Goal: Transaction & Acquisition: Purchase product/service

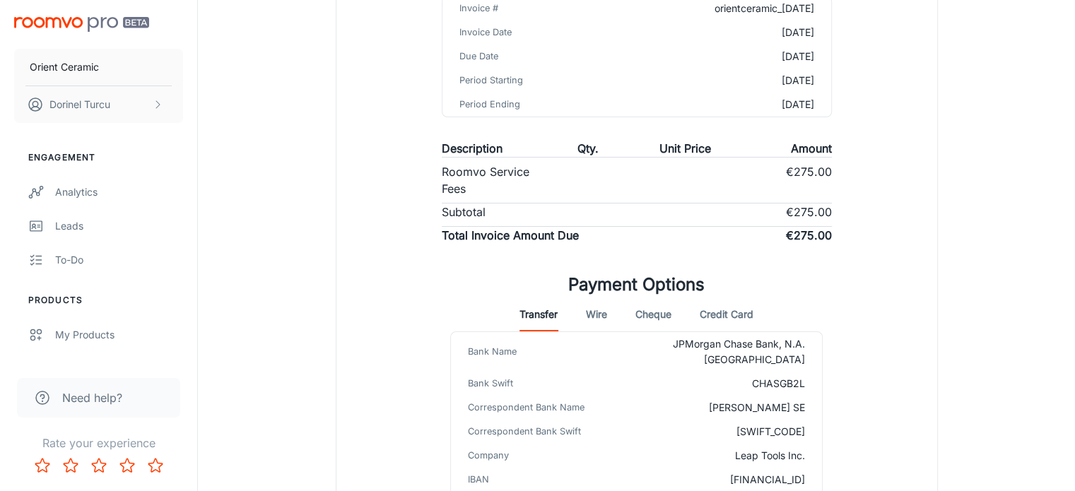
scroll to position [338, 0]
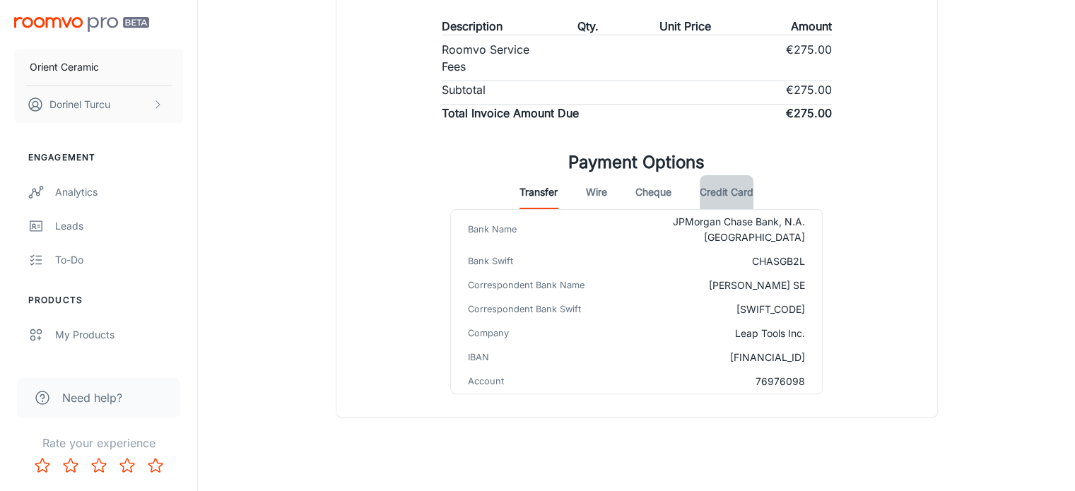
click at [715, 191] on button "Credit Card" at bounding box center [727, 192] width 54 height 34
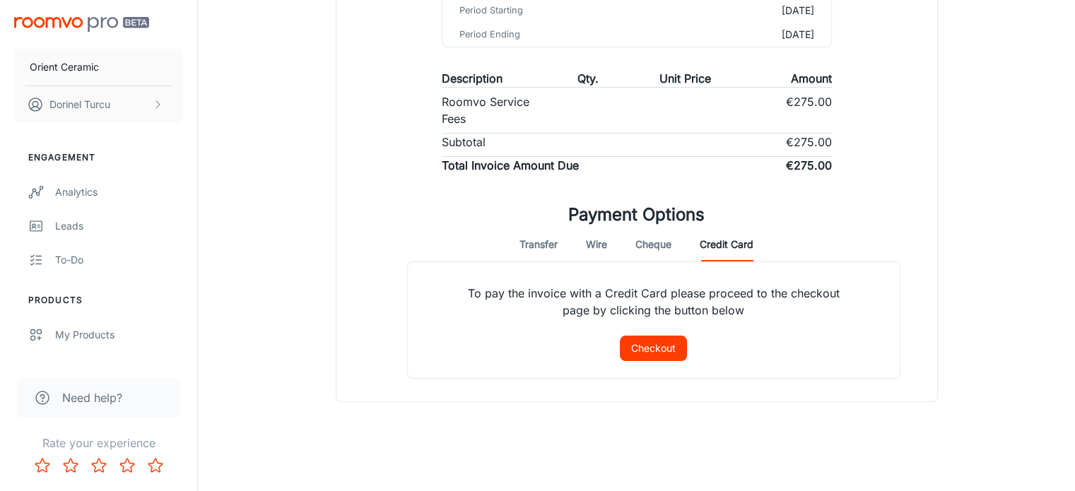
click at [525, 244] on button "Transfer" at bounding box center [538, 245] width 38 height 34
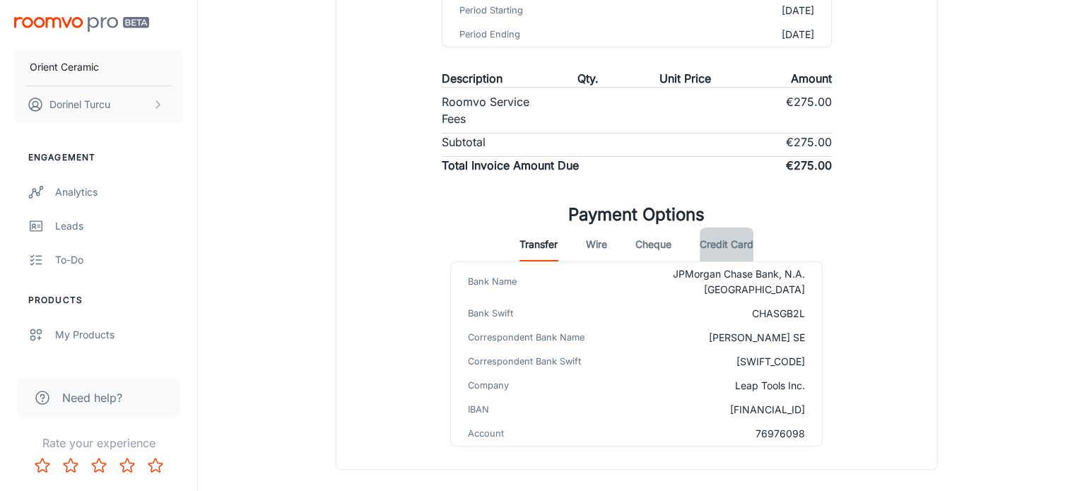
click at [738, 241] on button "Credit Card" at bounding box center [727, 245] width 54 height 34
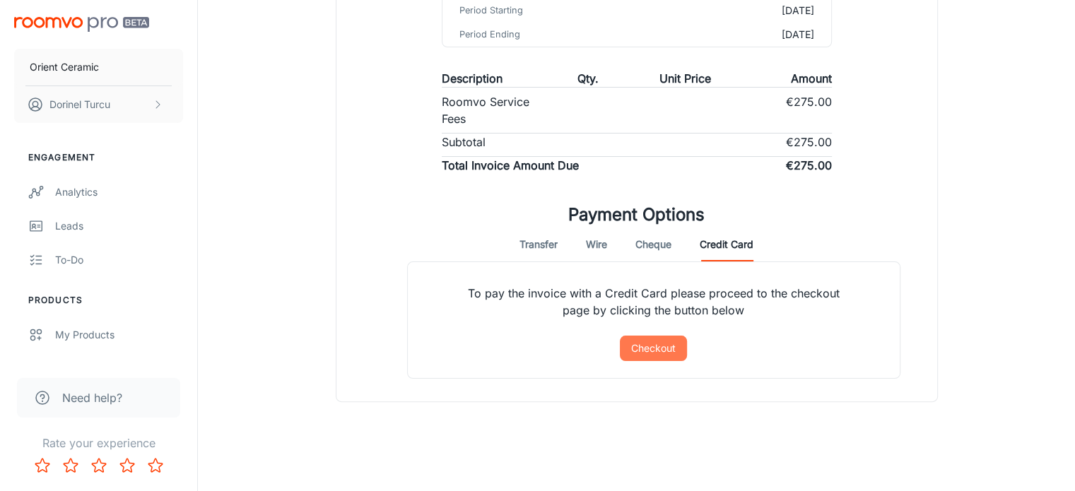
click at [652, 339] on button "Checkout" at bounding box center [653, 348] width 67 height 25
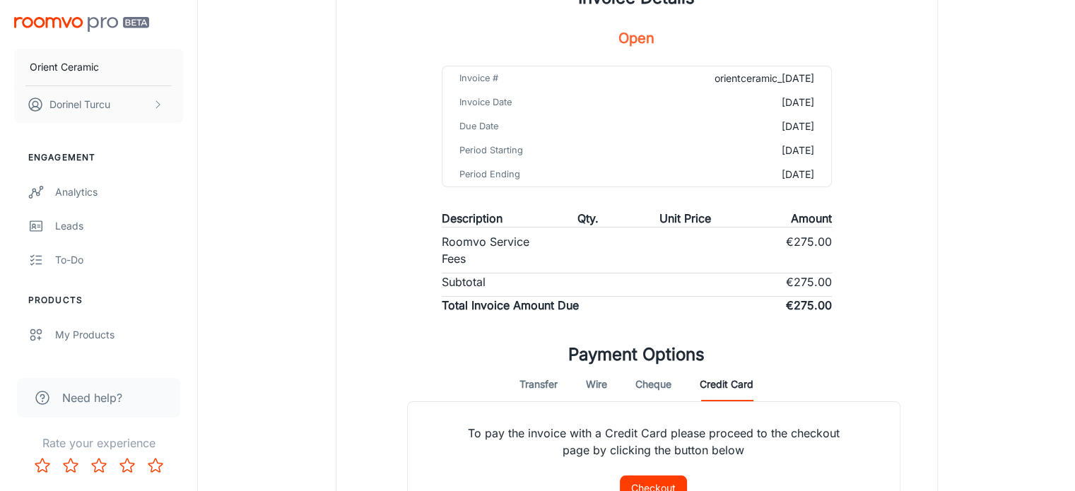
scroll to position [144, 0]
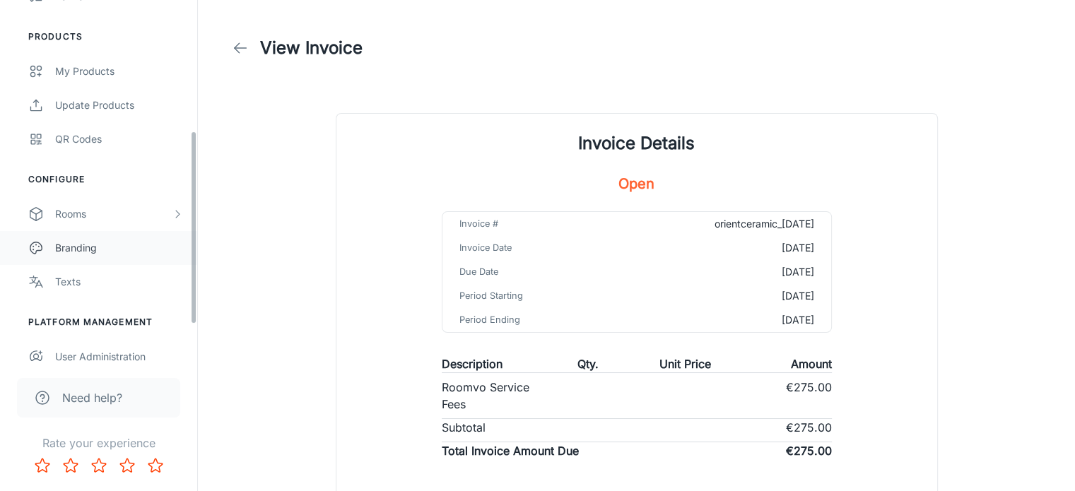
scroll to position [239, 0]
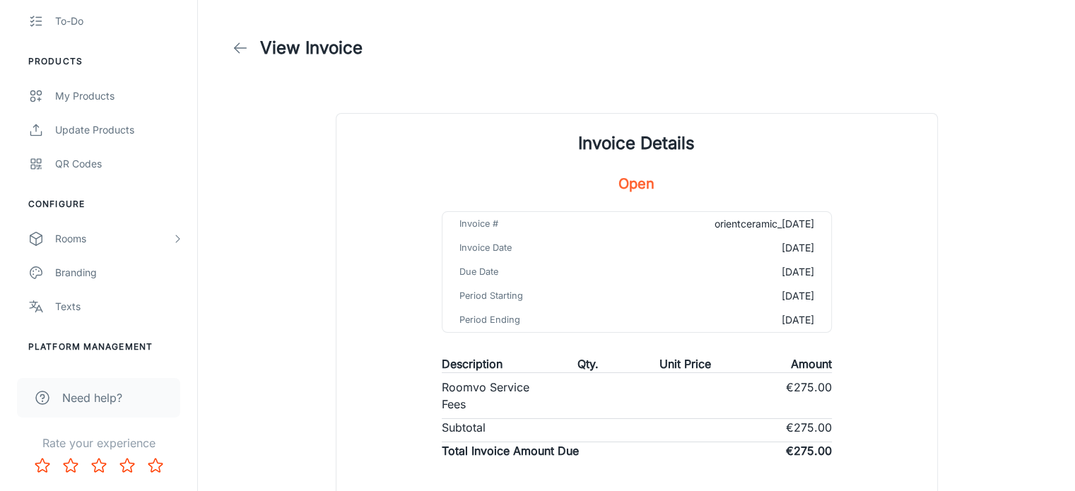
click at [249, 45] on link at bounding box center [240, 48] width 28 height 28
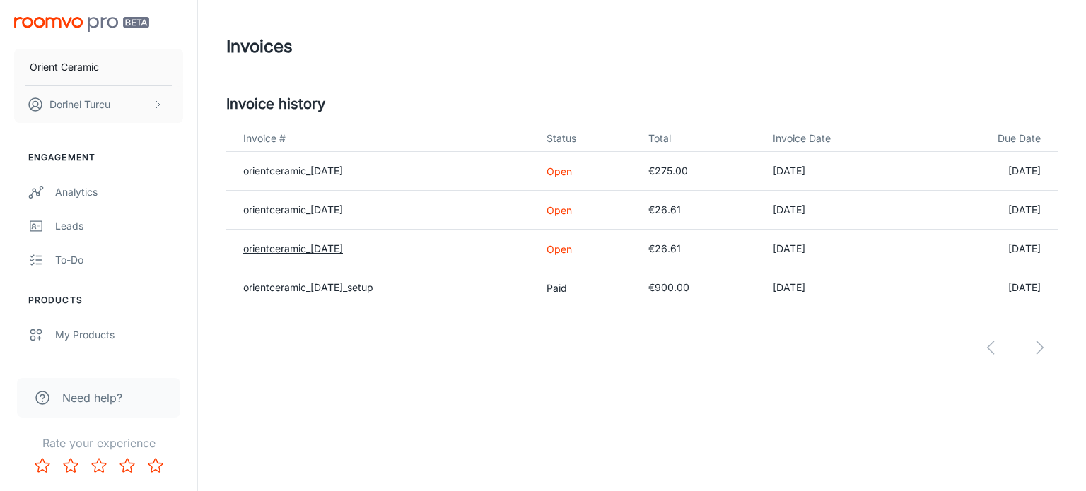
click at [343, 246] on link "orientceramic_2025-08-01" at bounding box center [293, 248] width 100 height 12
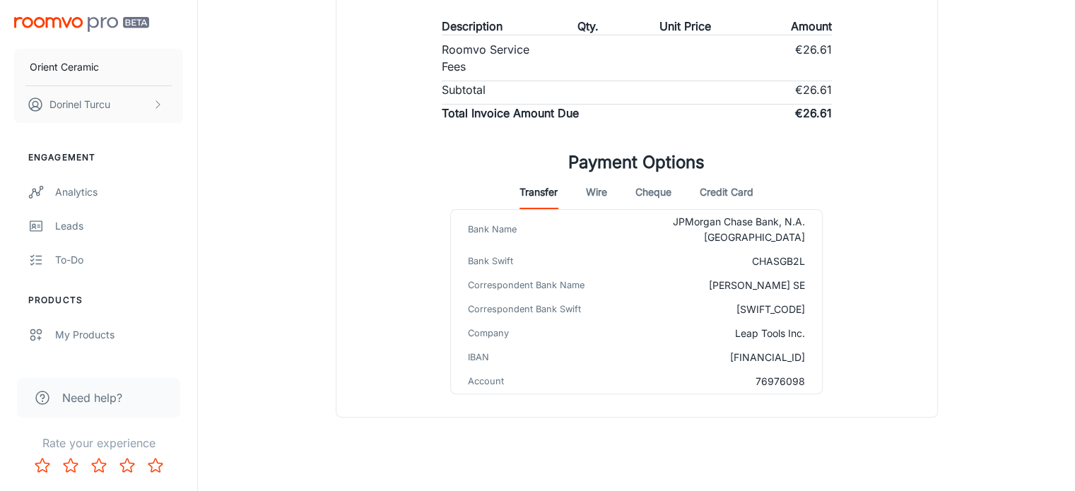
click at [726, 186] on button "Credit Card" at bounding box center [727, 192] width 54 height 34
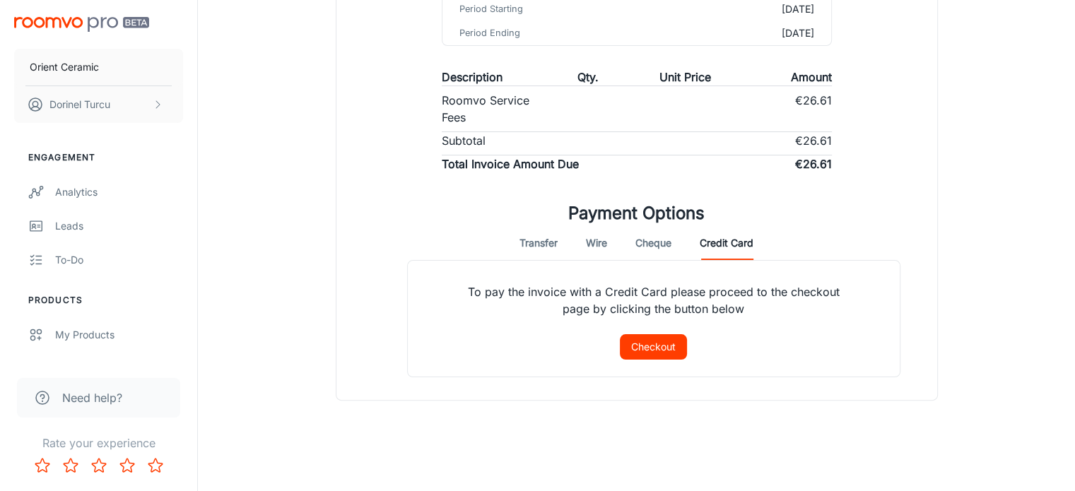
scroll to position [286, 0]
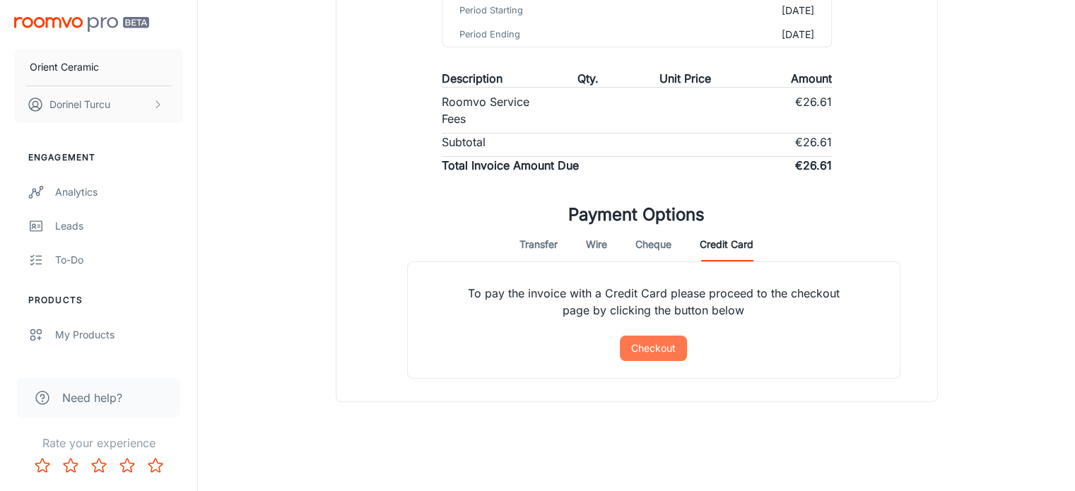
click at [664, 352] on button "Checkout" at bounding box center [653, 348] width 67 height 25
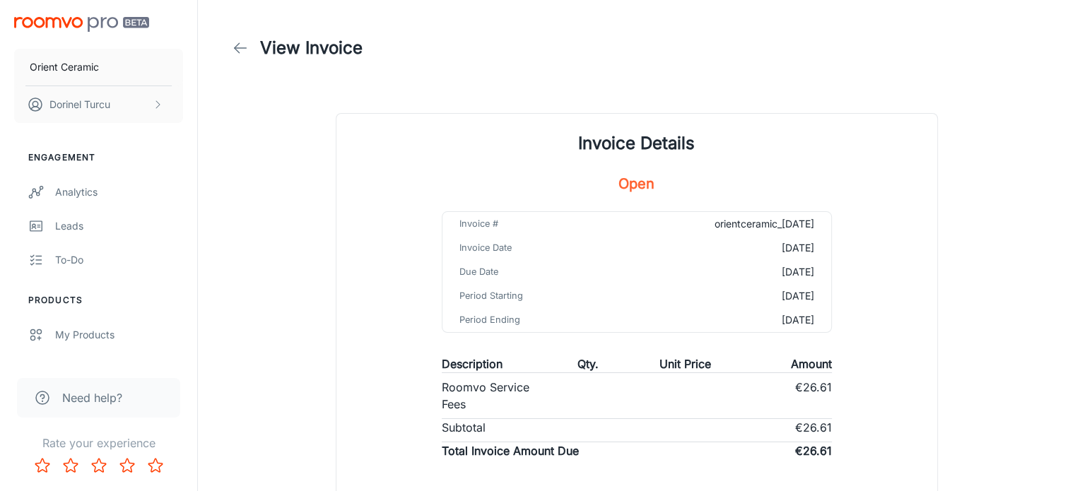
click at [240, 53] on icon at bounding box center [240, 48] width 17 height 17
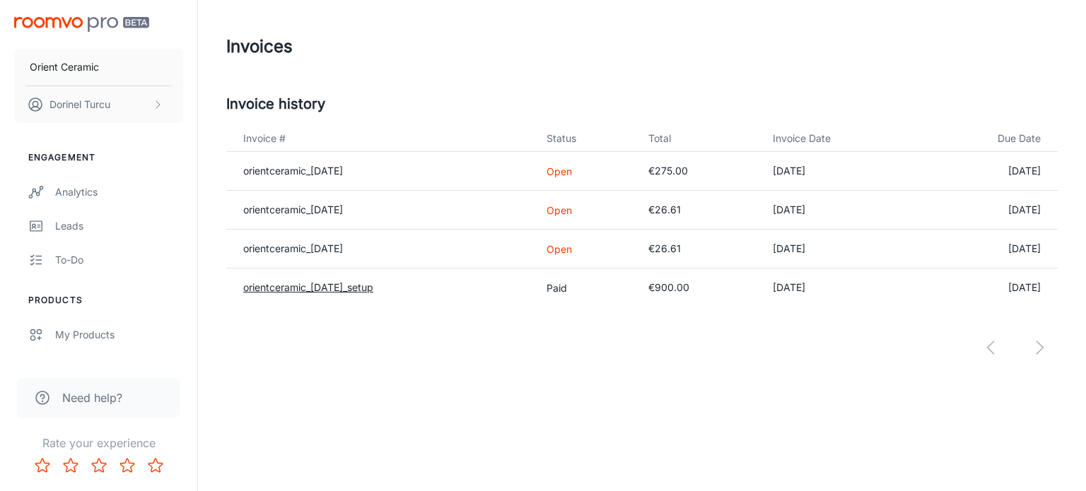
click at [367, 288] on link "orientceramic_2025-03-18_setup" at bounding box center [308, 287] width 130 height 12
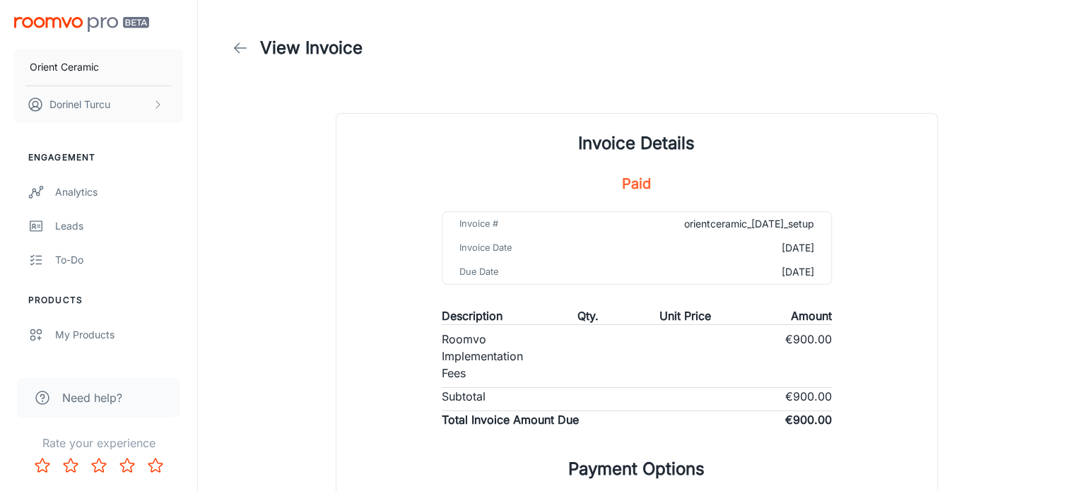
click at [239, 54] on icon at bounding box center [240, 48] width 17 height 17
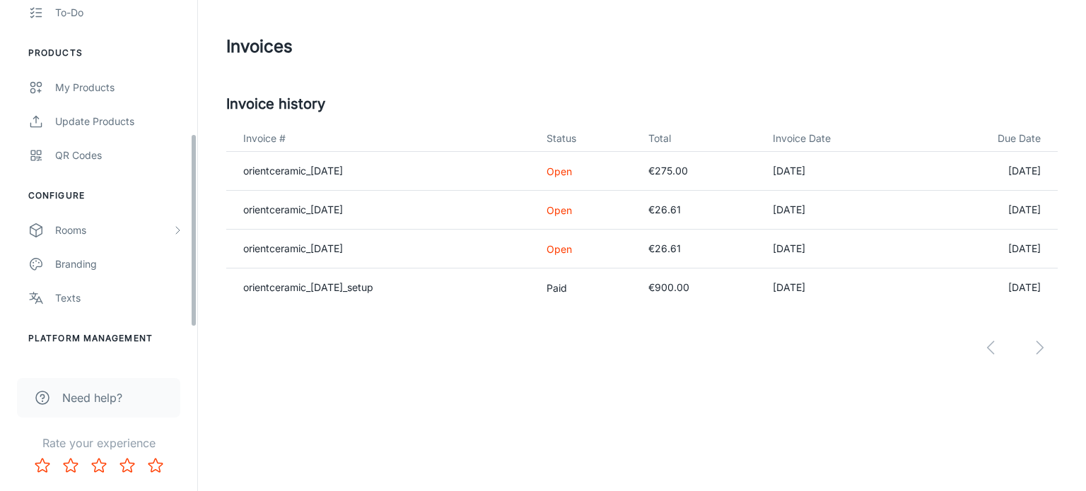
scroll to position [310, 0]
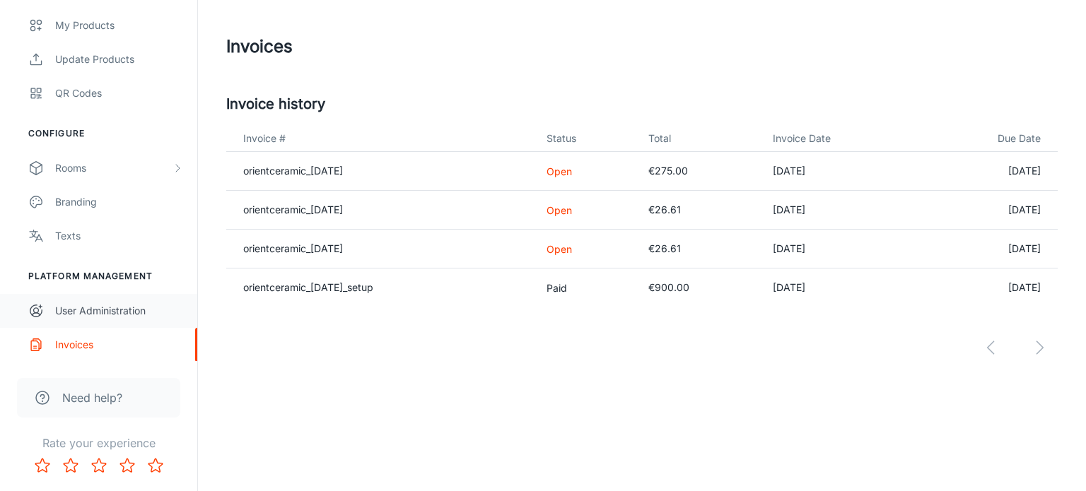
click at [136, 313] on div "User Administration" at bounding box center [119, 311] width 128 height 16
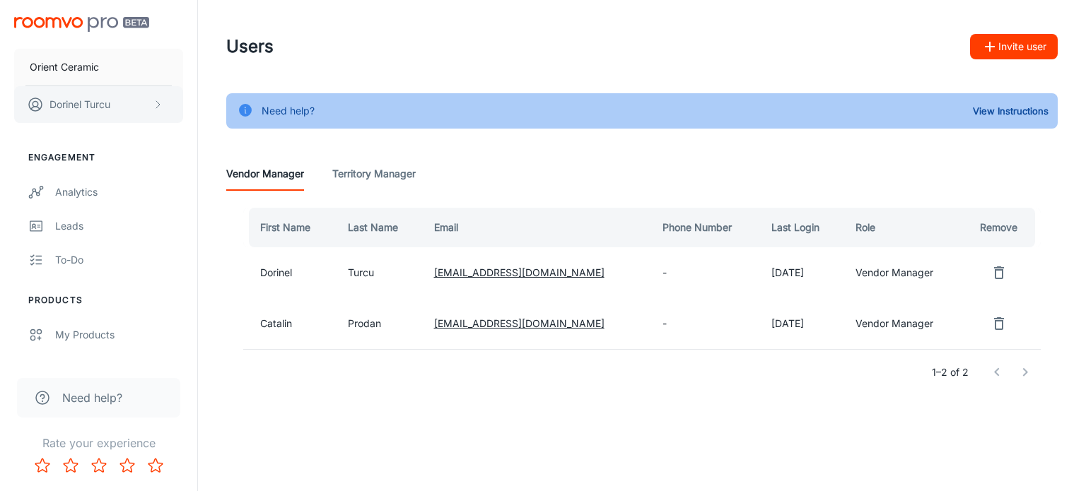
click at [135, 107] on button "Dorinel Turcu" at bounding box center [98, 104] width 169 height 37
click at [204, 102] on li "User Profile" at bounding box center [221, 104] width 76 height 24
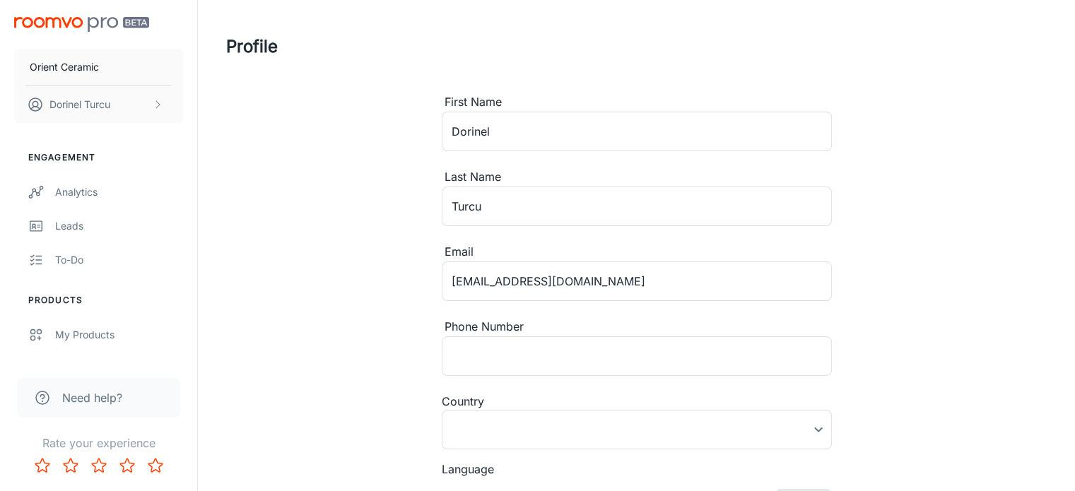
type input "United States"
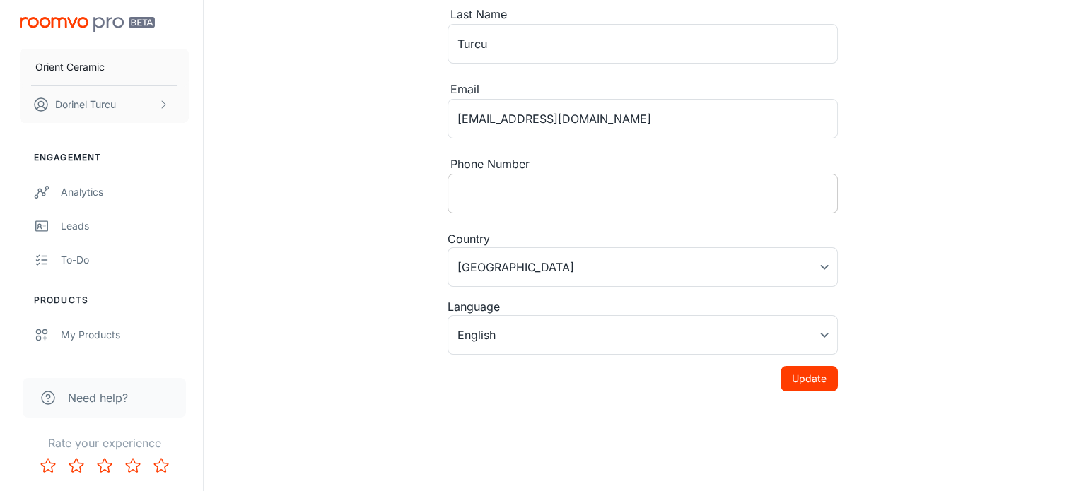
scroll to position [164, 0]
click at [630, 262] on body "Orient Ceramic Dorinel Turcu Engagement Analytics Leads To-do Products My Produ…" at bounding box center [543, 81] width 1086 height 491
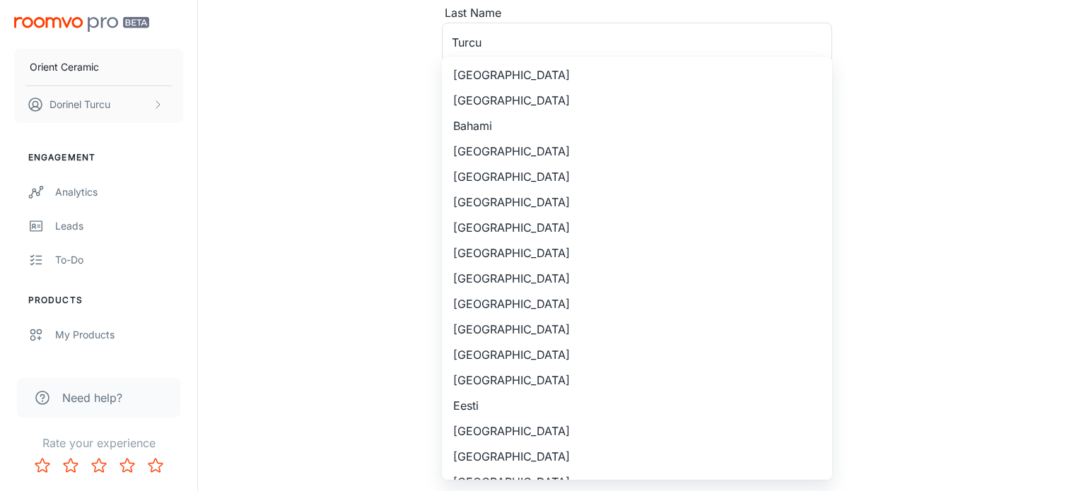
scroll to position [875, 0]
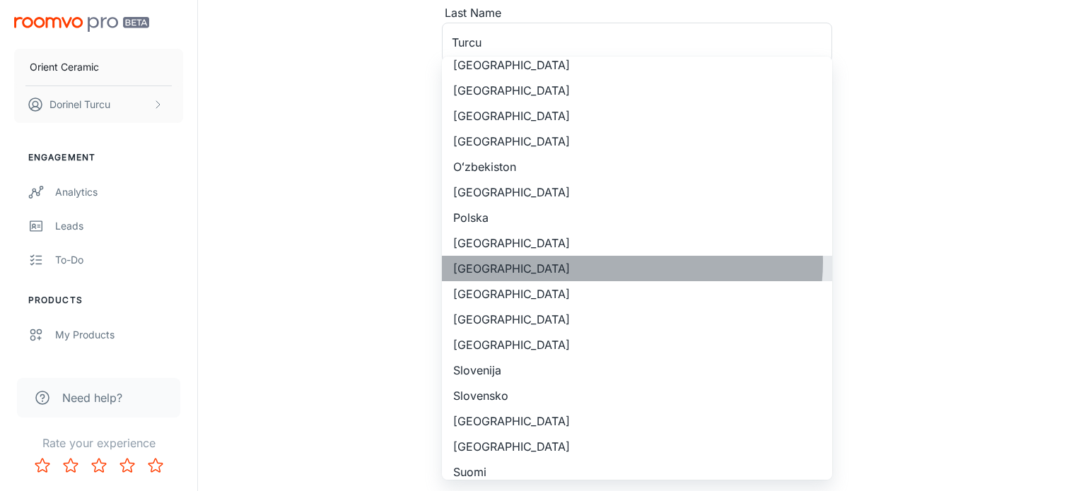
click at [630, 262] on li "România" at bounding box center [637, 268] width 390 height 25
type input "România"
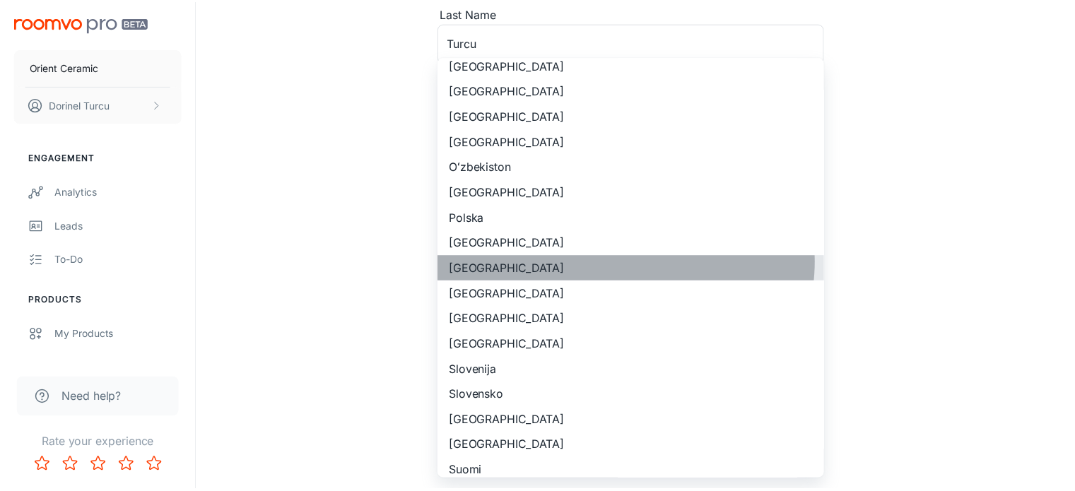
scroll to position [124, 0]
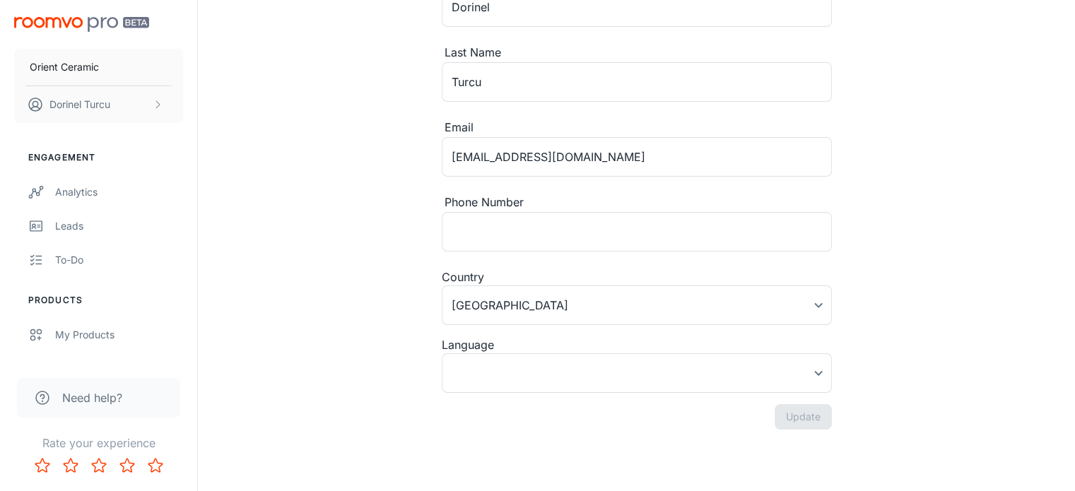
click at [719, 350] on div "Language" at bounding box center [637, 344] width 390 height 17
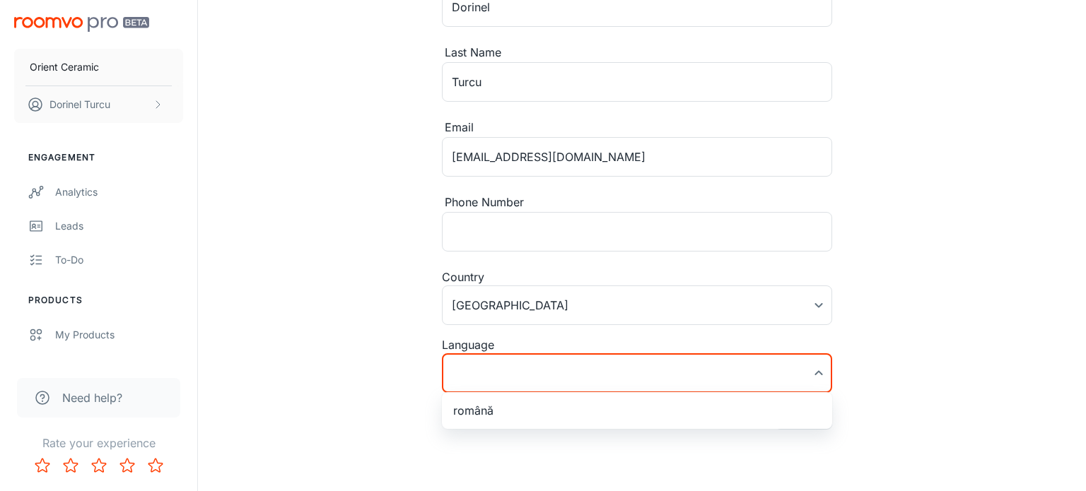
click at [719, 358] on body "Orient Ceramic Dorinel Turcu Engagement Analytics Leads To-do Products My Produ…" at bounding box center [543, 121] width 1086 height 491
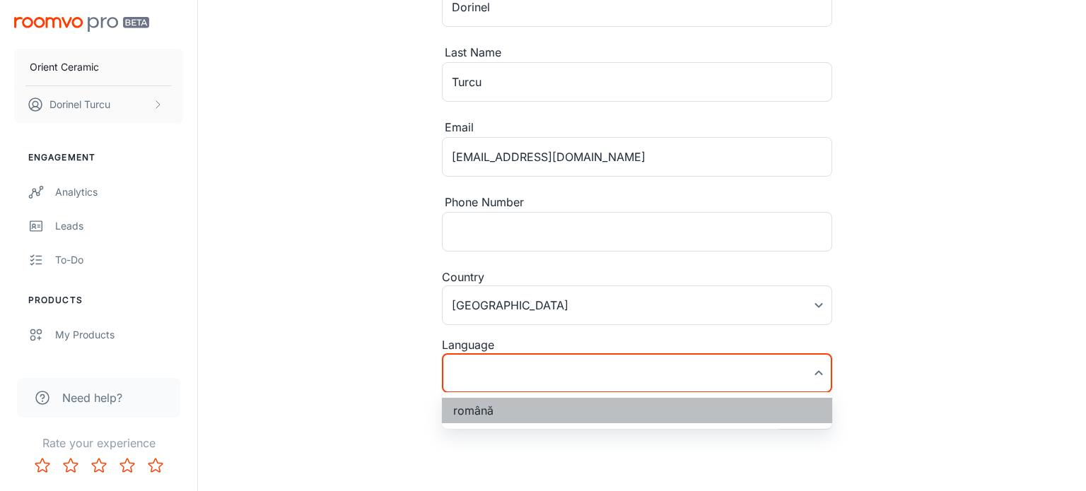
click at [691, 401] on li "română" at bounding box center [637, 410] width 390 height 25
type input "ro-ro"
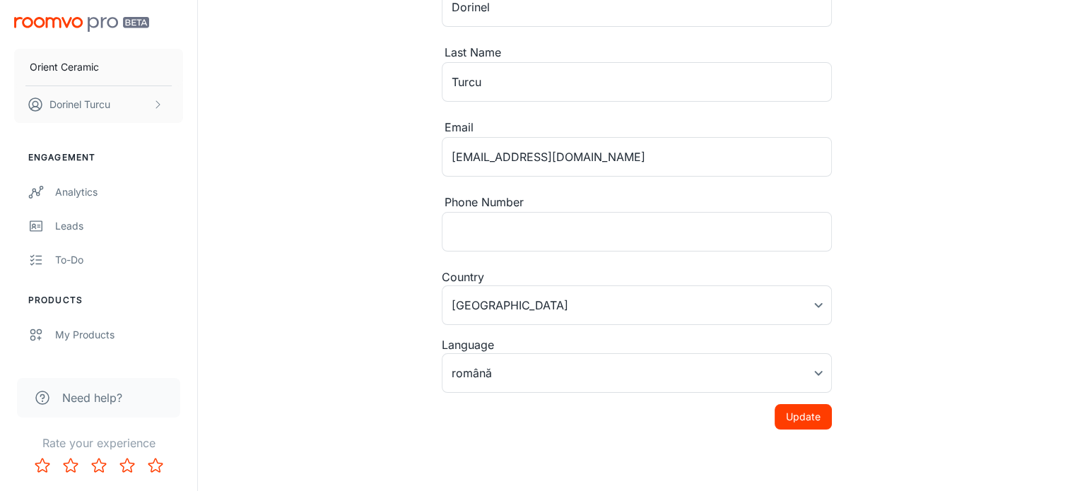
click at [681, 409] on div "Update" at bounding box center [637, 416] width 390 height 25
click at [800, 412] on button "Update" at bounding box center [803, 416] width 57 height 25
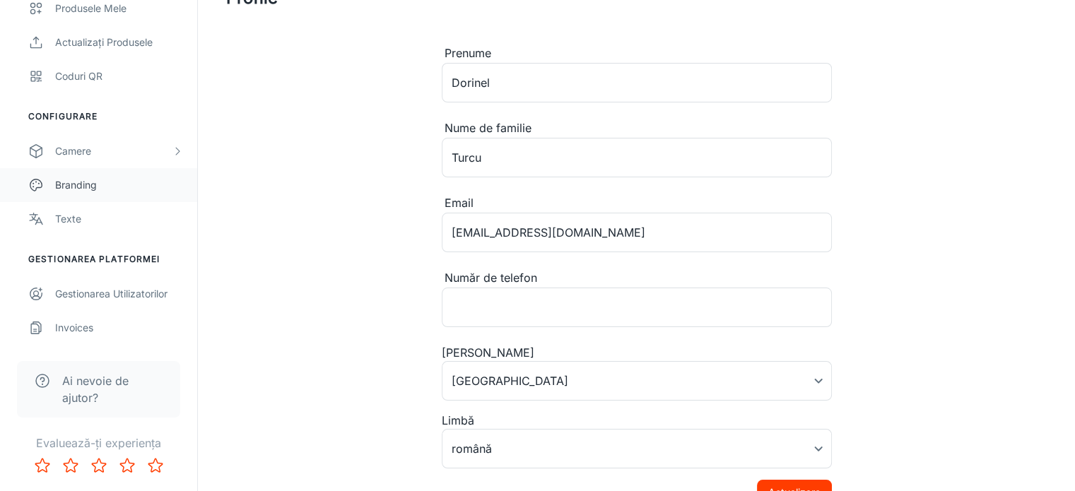
scroll to position [71, 0]
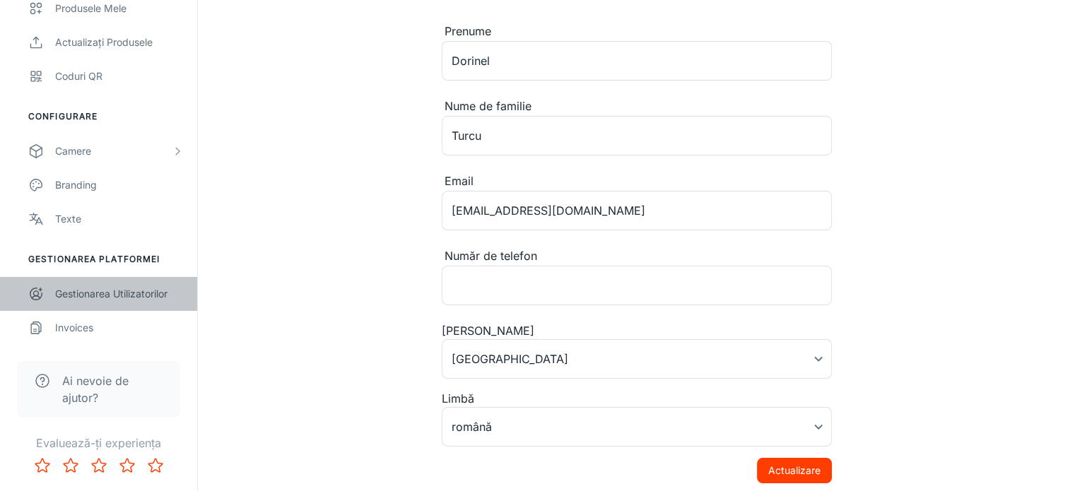
click at [133, 294] on div "Gestionarea utilizatorilor" at bounding box center [119, 294] width 128 height 16
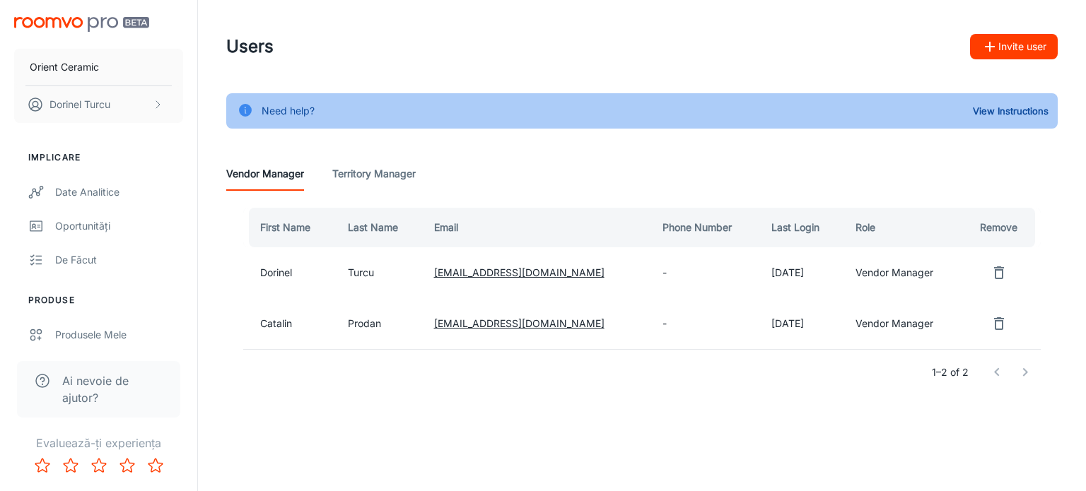
click at [485, 274] on link "ionela.dragan@orientceramic.ro" at bounding box center [519, 272] width 170 height 12
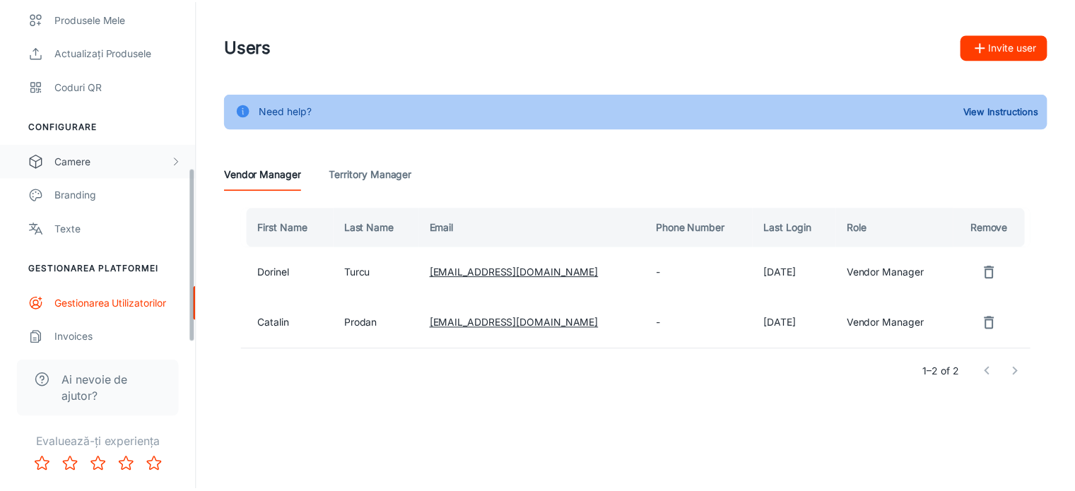
scroll to position [327, 0]
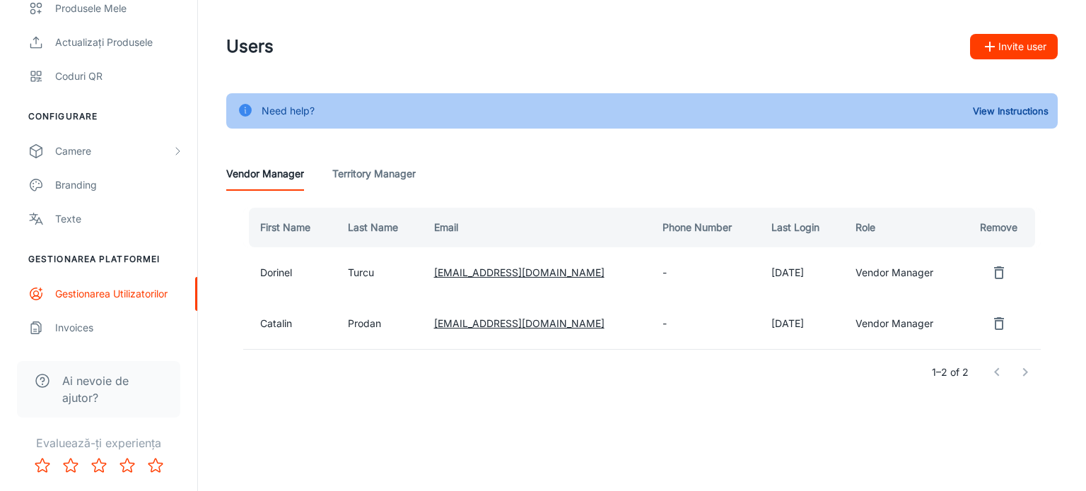
drag, startPoint x: 99, startPoint y: 271, endPoint x: 481, endPoint y: 163, distance: 396.5
click at [481, 163] on div "Vendor Manager Territory Manager" at bounding box center [641, 174] width 831 height 34
click at [118, 316] on link "Invoices" at bounding box center [98, 328] width 197 height 34
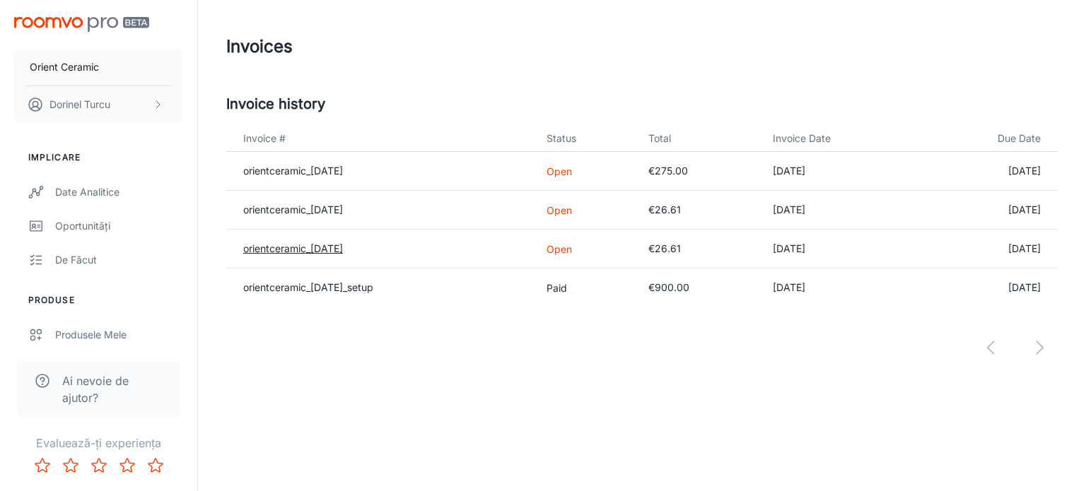
click at [311, 245] on link "orientceramic_[DATE]" at bounding box center [293, 248] width 100 height 12
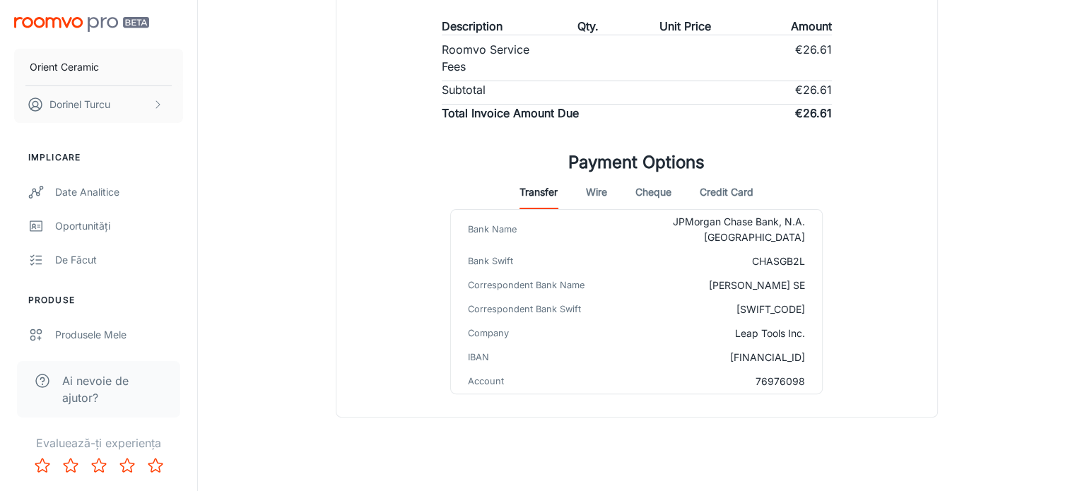
click at [735, 192] on button "Credit Card" at bounding box center [727, 192] width 54 height 34
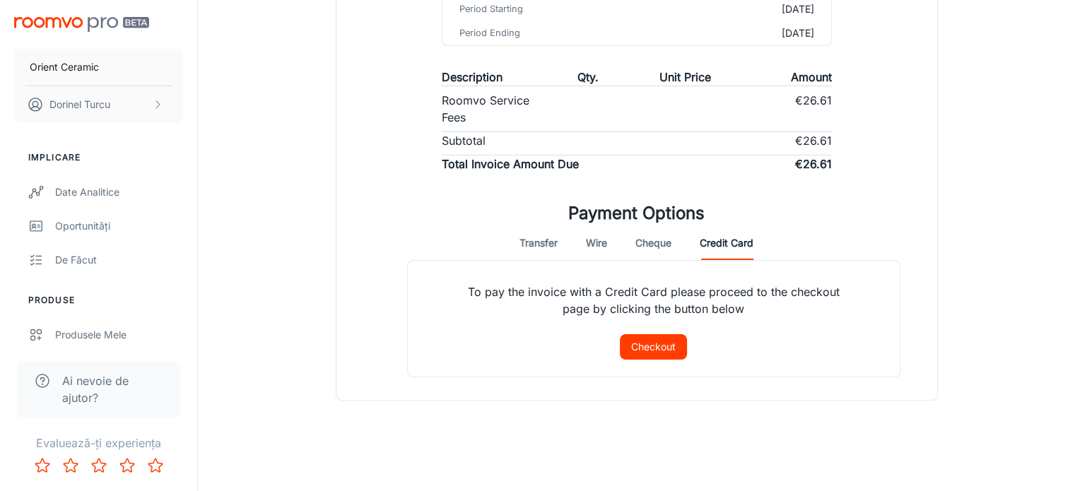
scroll to position [286, 0]
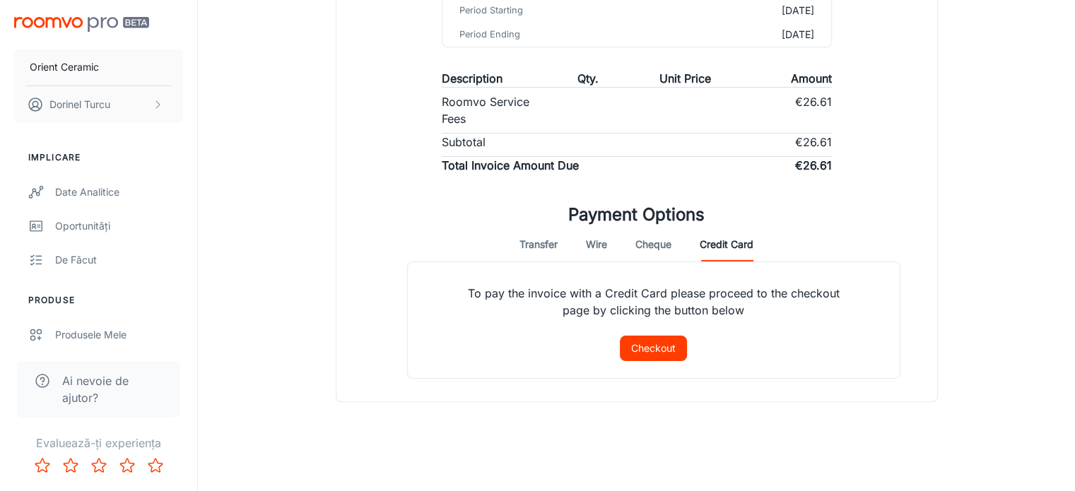
click at [650, 348] on button "Checkout" at bounding box center [653, 348] width 67 height 25
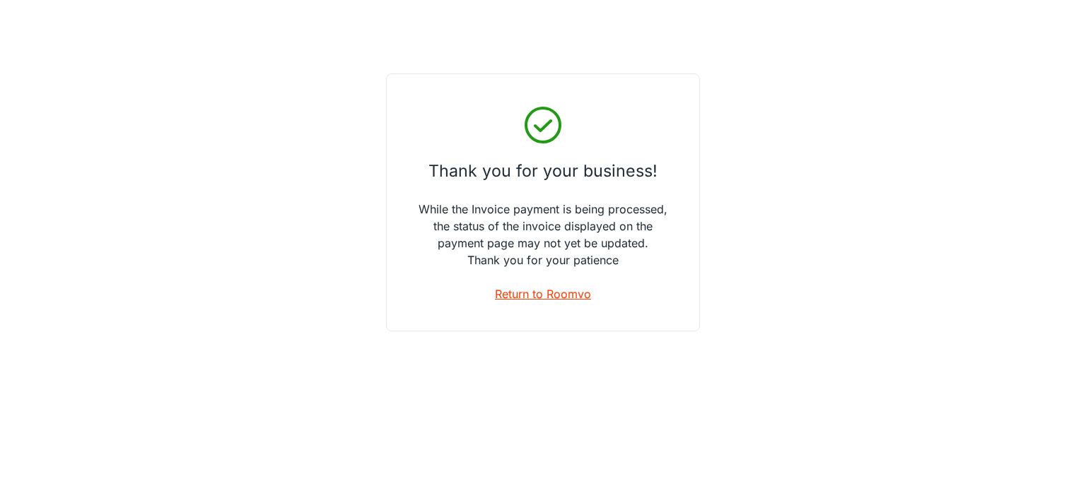
click at [561, 290] on link "Return to Roomvo" at bounding box center [543, 294] width 96 height 17
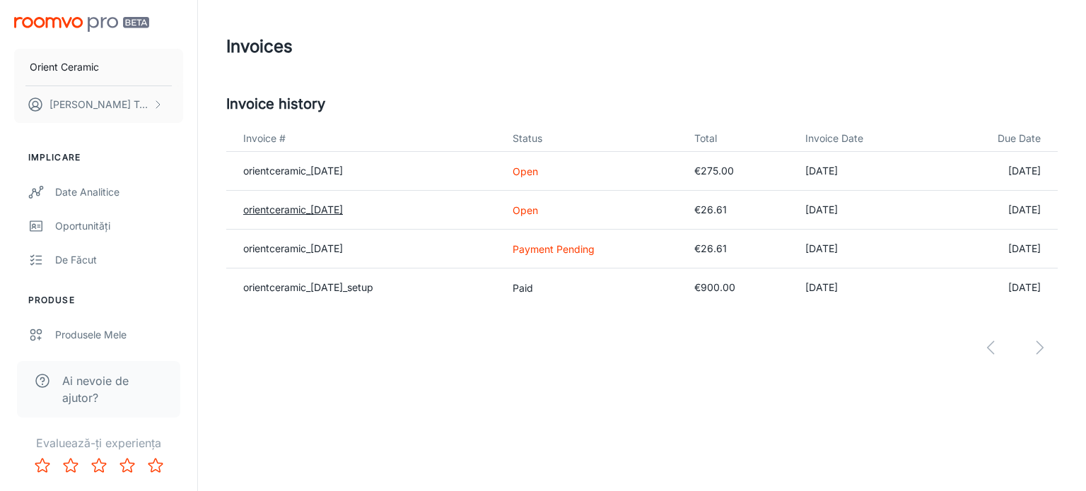
click at [320, 207] on link "orientceramic_2025-08-31" at bounding box center [293, 210] width 100 height 12
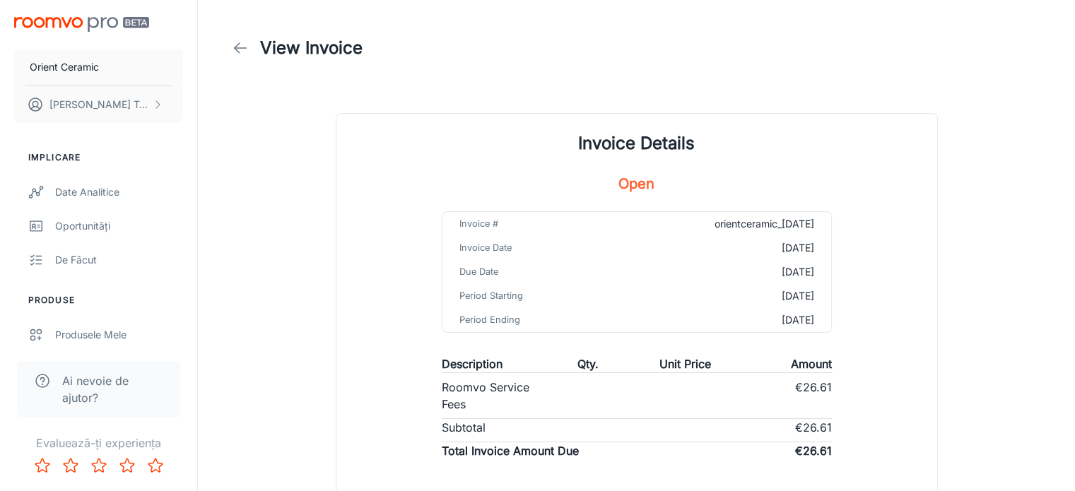
scroll to position [338, 0]
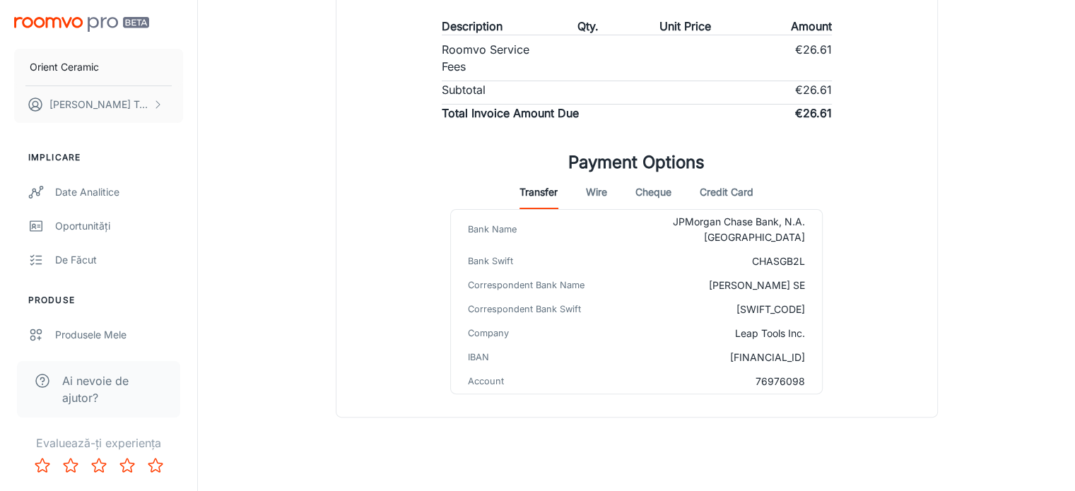
click at [732, 186] on button "Credit Card" at bounding box center [727, 192] width 54 height 34
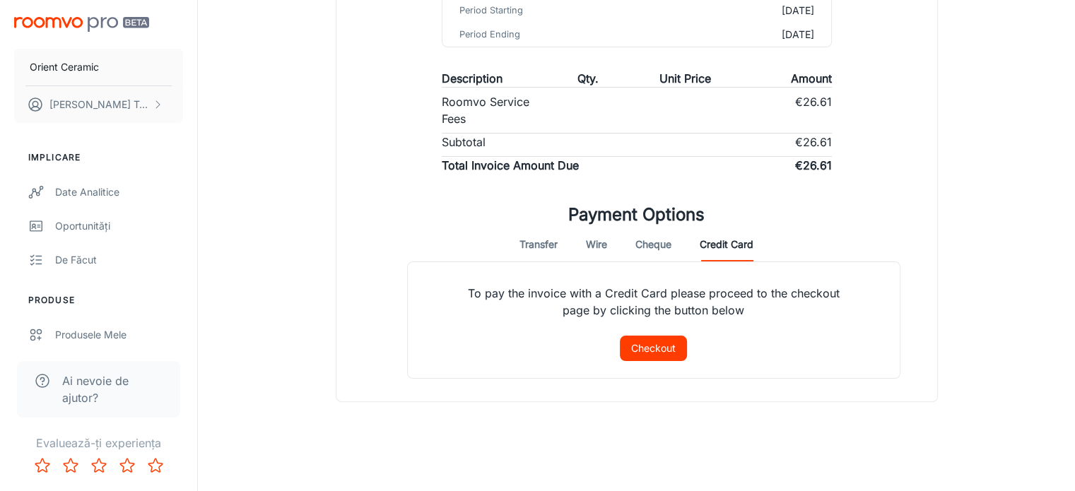
click at [642, 346] on button "Checkout" at bounding box center [653, 348] width 67 height 25
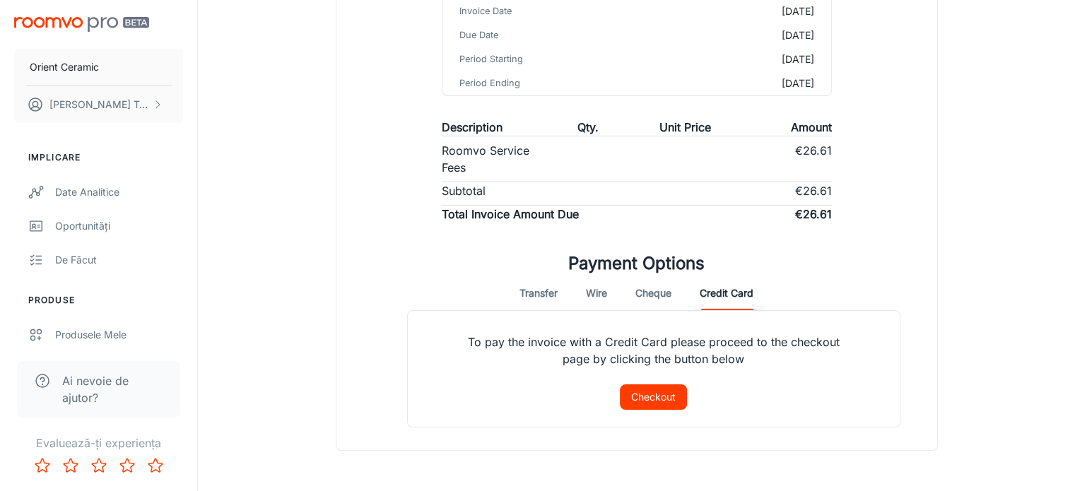
scroll to position [92, 0]
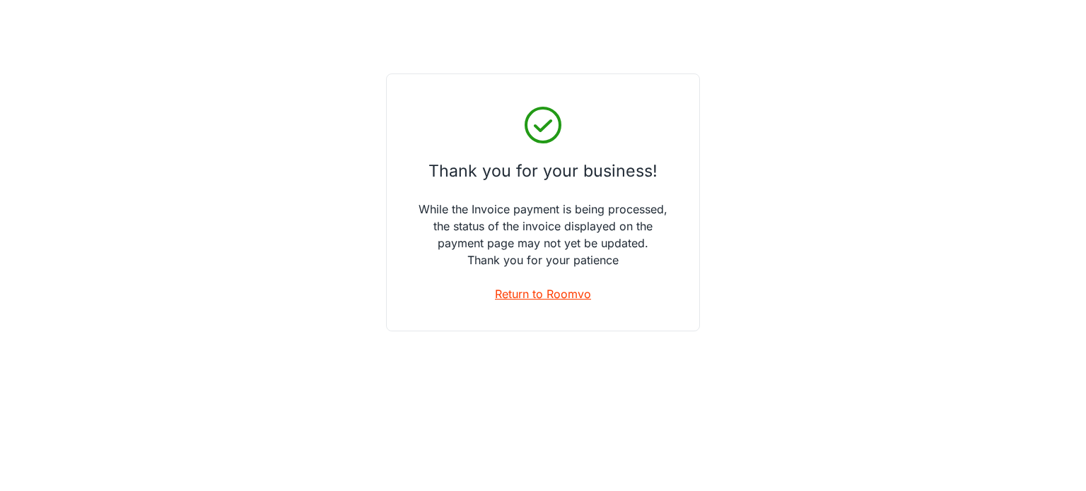
click at [531, 295] on link "Return to Roomvo" at bounding box center [543, 294] width 96 height 17
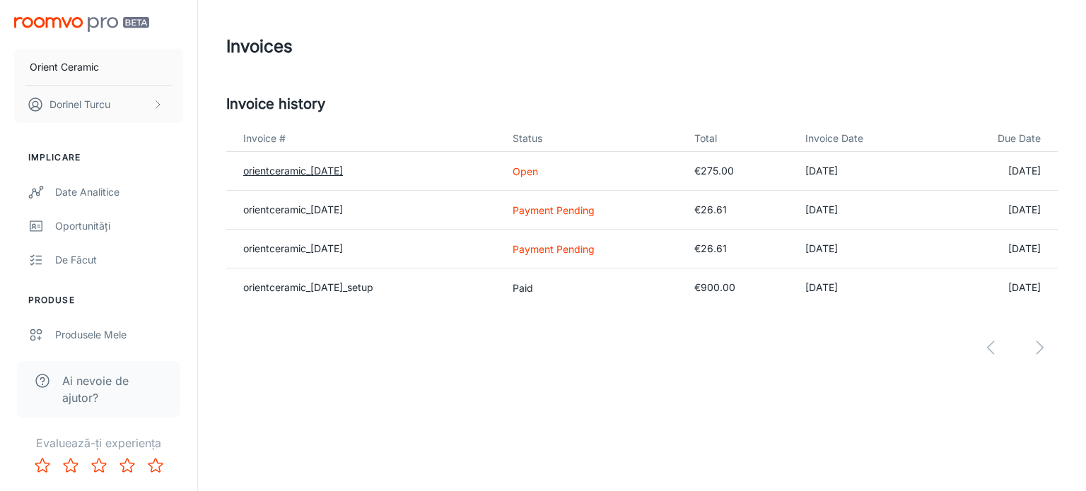
click at [300, 170] on link "orientceramic_[DATE]" at bounding box center [293, 171] width 100 height 12
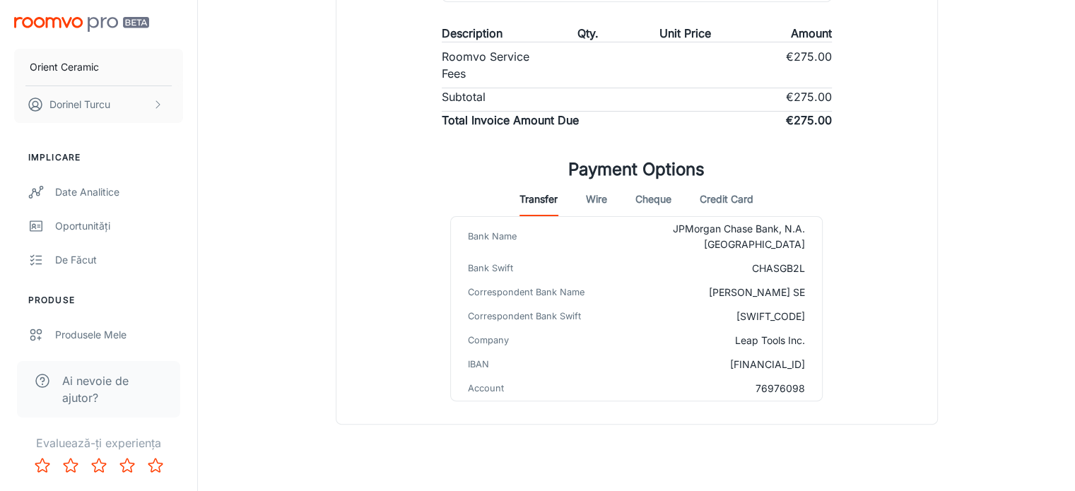
scroll to position [338, 0]
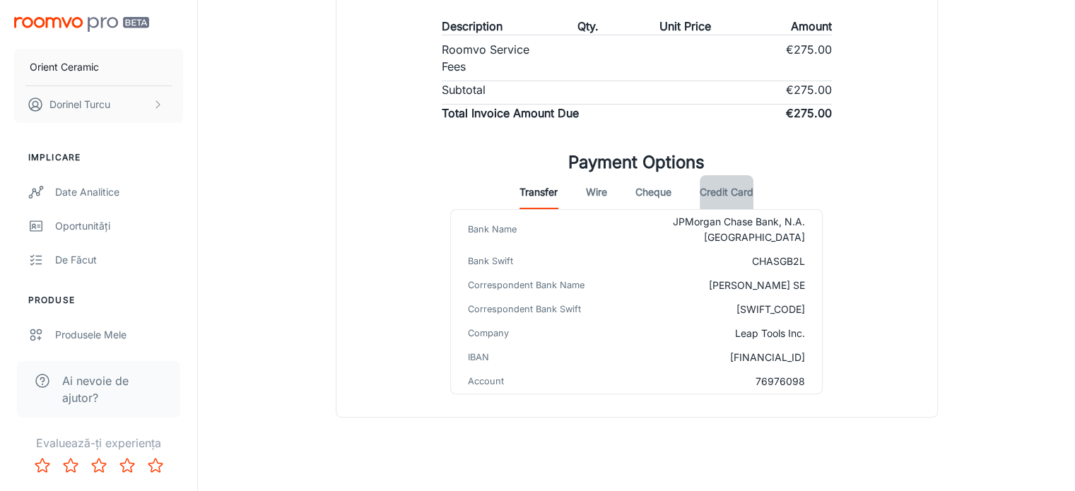
click at [741, 194] on button "Credit Card" at bounding box center [727, 192] width 54 height 34
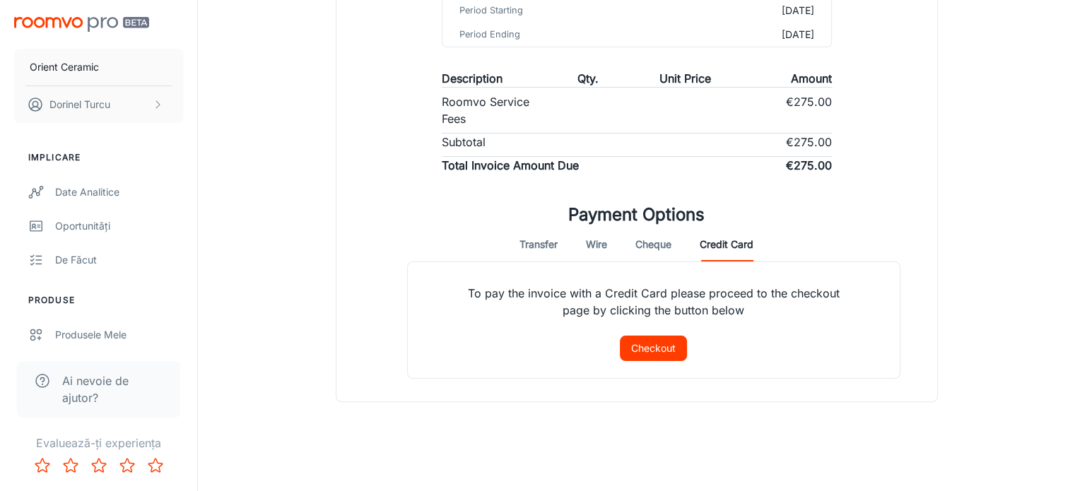
click at [642, 344] on button "Checkout" at bounding box center [653, 348] width 67 height 25
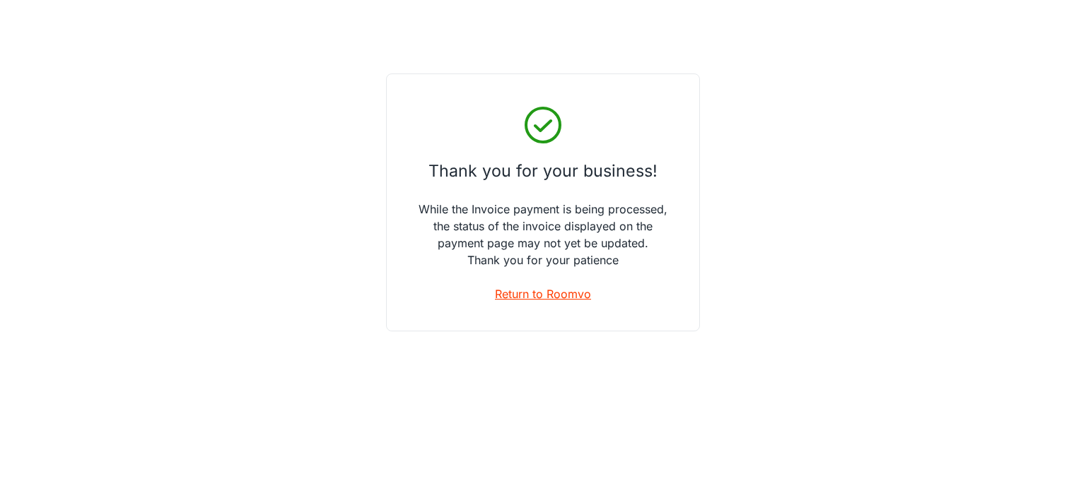
click at [543, 293] on link "Return to Roomvo" at bounding box center [543, 294] width 96 height 17
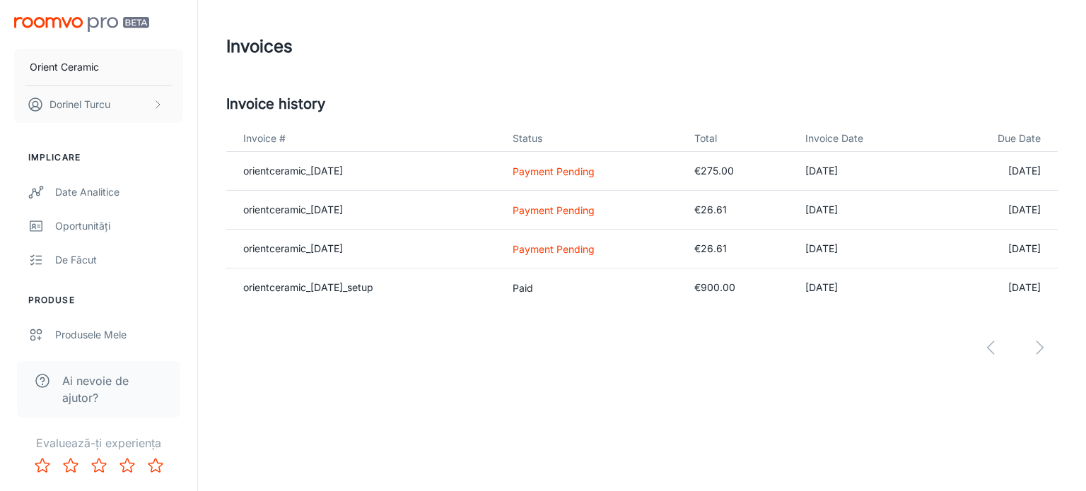
click at [772, 351] on div at bounding box center [641, 336] width 831 height 59
drag, startPoint x: 879, startPoint y: 247, endPoint x: 797, endPoint y: 247, distance: 82.0
click at [797, 247] on td "[DATE]" at bounding box center [864, 249] width 140 height 39
click at [689, 345] on div at bounding box center [641, 336] width 831 height 59
drag, startPoint x: 553, startPoint y: 52, endPoint x: 503, endPoint y: 39, distance: 51.8
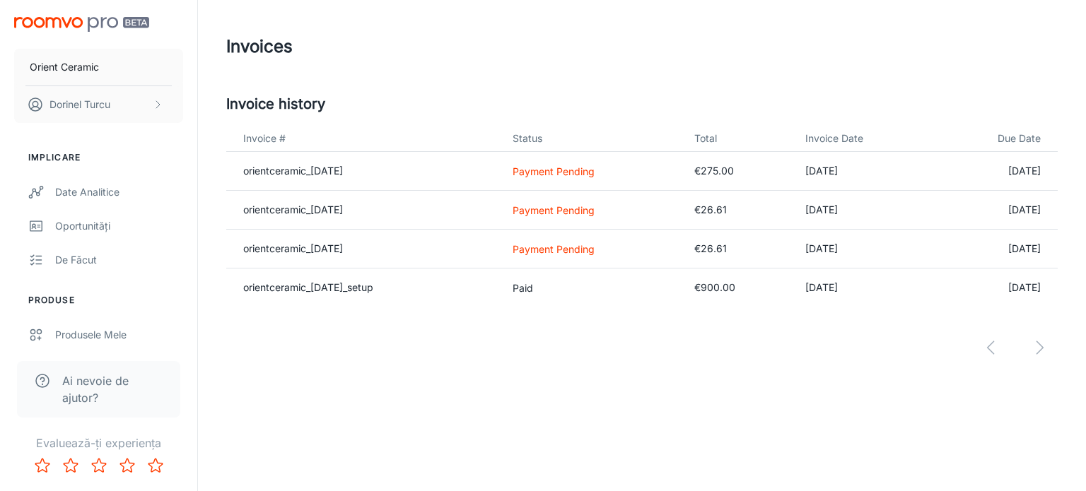
drag, startPoint x: 502, startPoint y: 39, endPoint x: 488, endPoint y: 37, distance: 13.6
click at [488, 37] on div "Invoices" at bounding box center [641, 46] width 831 height 37
drag, startPoint x: 525, startPoint y: 110, endPoint x: 523, endPoint y: 93, distance: 16.4
click at [521, 92] on header "Invoices" at bounding box center [641, 46] width 865 height 93
click at [533, 111] on h5 "Invoice history" at bounding box center [641, 103] width 831 height 21
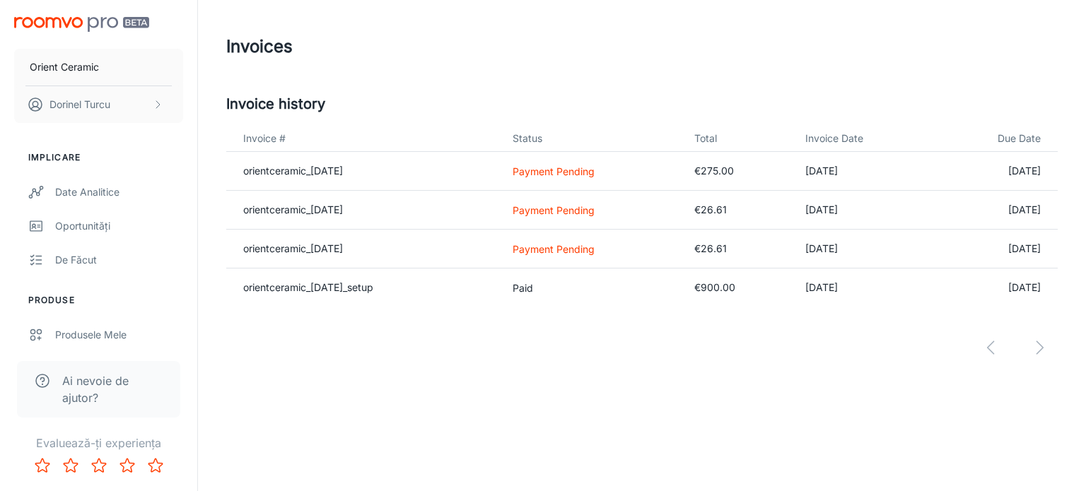
click at [606, 399] on div "Invoices Invoice history Invoice # Status Total Invoice Date Due Date orientcer…" at bounding box center [642, 211] width 888 height 423
drag, startPoint x: 486, startPoint y: 435, endPoint x: 458, endPoint y: 451, distance: 32.0
click at [478, 439] on div "Orient Ceramic [PERSON_NAME] Implicare Date analitice Oportunități De făcut Pro…" at bounding box center [543, 245] width 1086 height 491
drag, startPoint x: 707, startPoint y: 390, endPoint x: 786, endPoint y: 390, distance: 78.4
click at [708, 390] on div "Invoices Invoice history Invoice # Status Total Invoice Date Due Date orientcer…" at bounding box center [642, 211] width 888 height 423
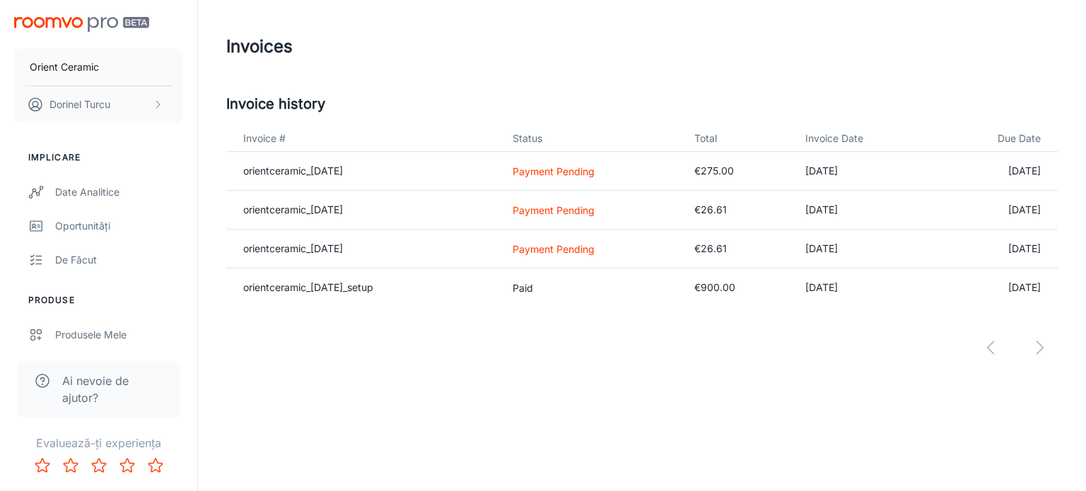
drag, startPoint x: 864, startPoint y: 248, endPoint x: 799, endPoint y: 254, distance: 66.0
click at [799, 254] on td "[DATE]" at bounding box center [864, 249] width 140 height 39
click at [608, 100] on h5 "Invoice history" at bounding box center [641, 103] width 831 height 21
drag, startPoint x: 1040, startPoint y: 350, endPoint x: 1052, endPoint y: 332, distance: 21.4
click at [1052, 332] on div at bounding box center [641, 336] width 831 height 59
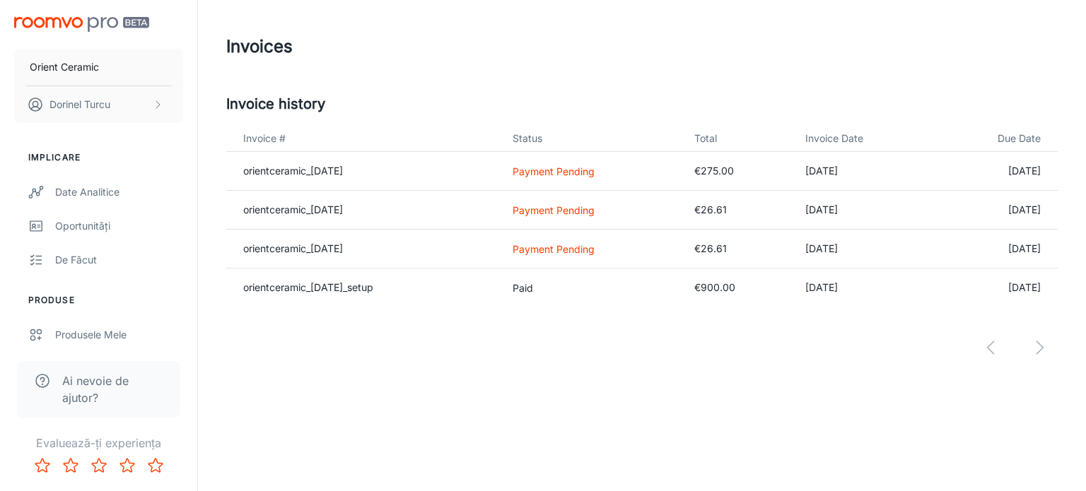
drag, startPoint x: 825, startPoint y: 353, endPoint x: 721, endPoint y: 339, distance: 104.8
click at [820, 353] on div at bounding box center [641, 336] width 831 height 59
click at [618, 335] on div at bounding box center [641, 336] width 831 height 59
click at [730, 359] on div at bounding box center [641, 336] width 831 height 59
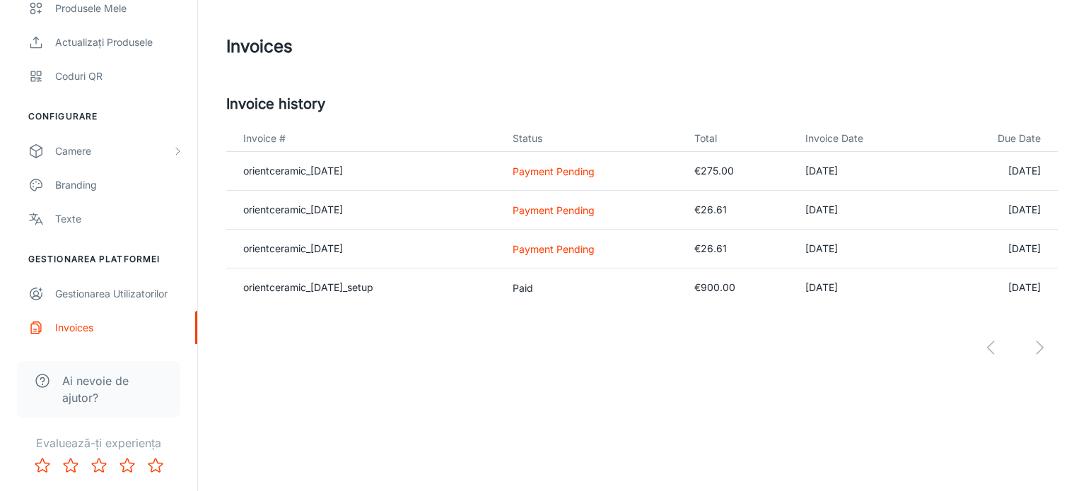
click at [560, 396] on div "Invoices Invoice history Invoice # Status Total Invoice Date Due Date orientcer…" at bounding box center [642, 211] width 888 height 423
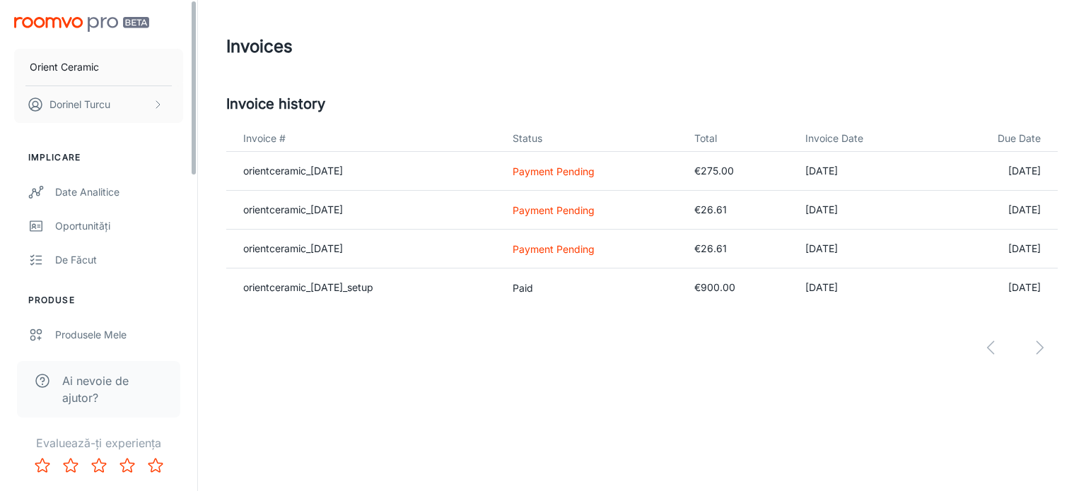
click at [587, 112] on h5 "Invoice history" at bounding box center [641, 103] width 831 height 21
click at [969, 266] on tbody "orientceramic_[DATE] Payment Pending €275.00 [DATE] [DATE] orientceramic_[DATE]…" at bounding box center [641, 229] width 831 height 155
click at [330, 167] on link "orientceramic_[DATE]" at bounding box center [293, 171] width 100 height 12
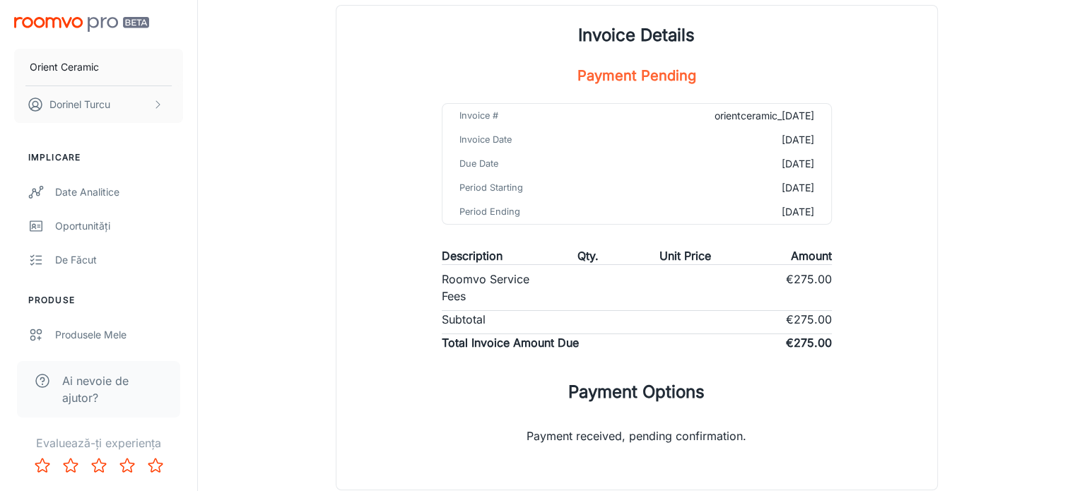
scroll to position [196, 0]
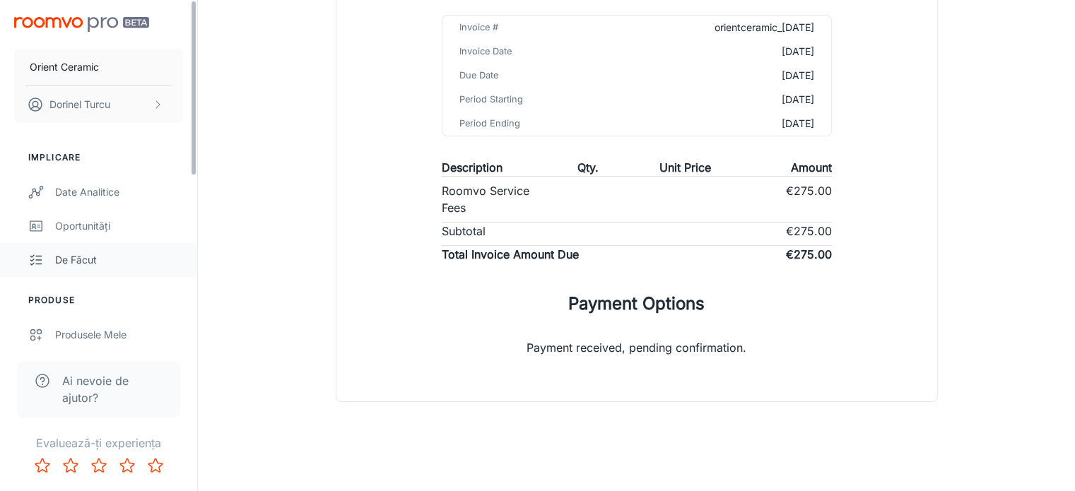
click at [104, 258] on div "De făcut" at bounding box center [119, 260] width 128 height 16
